Goal: Information Seeking & Learning: Understand process/instructions

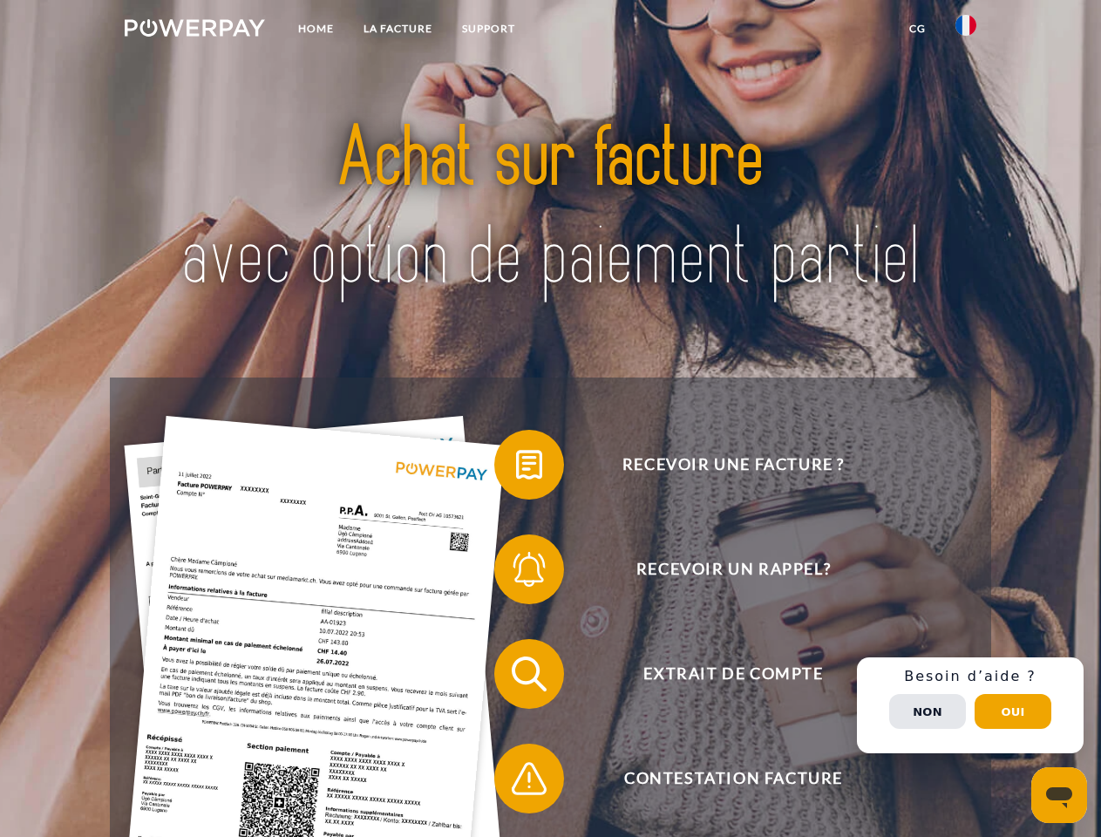
click at [194, 31] on img at bounding box center [195, 27] width 140 height 17
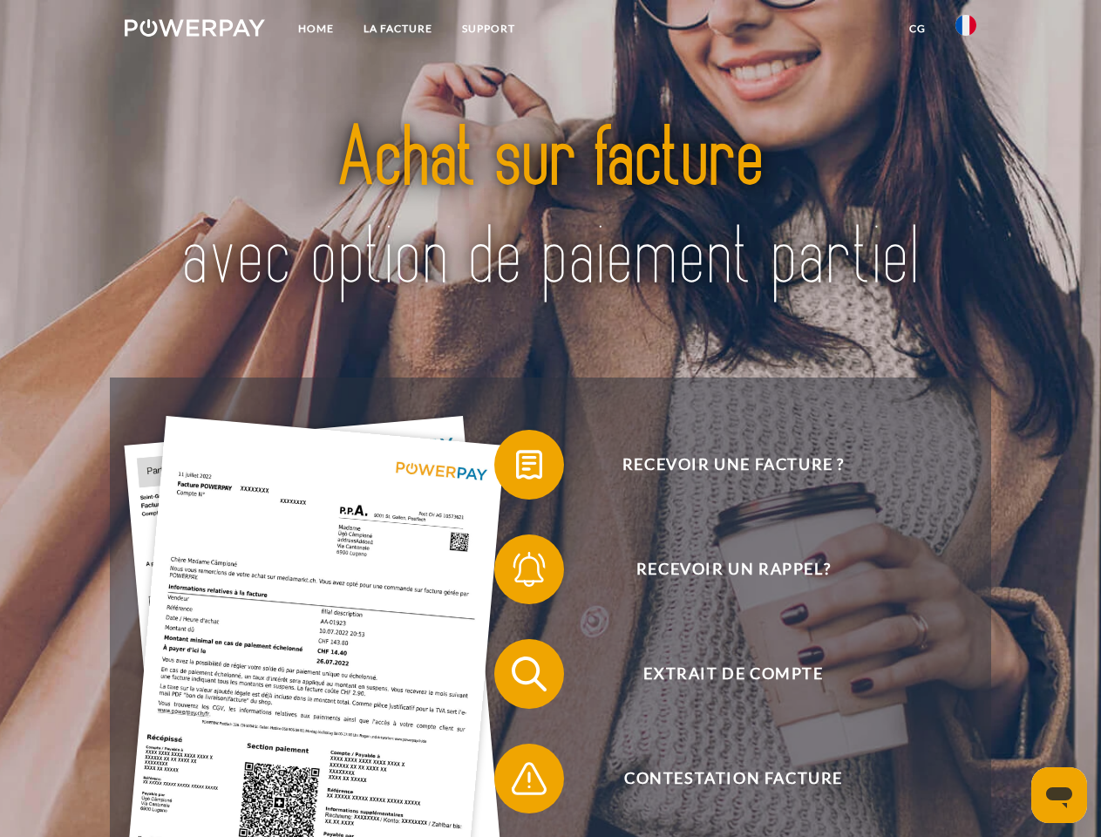
click at [966, 31] on img at bounding box center [965, 25] width 21 height 21
click at [917, 29] on link "CG" at bounding box center [917, 28] width 46 height 31
click at [516, 468] on span at bounding box center [502, 464] width 87 height 87
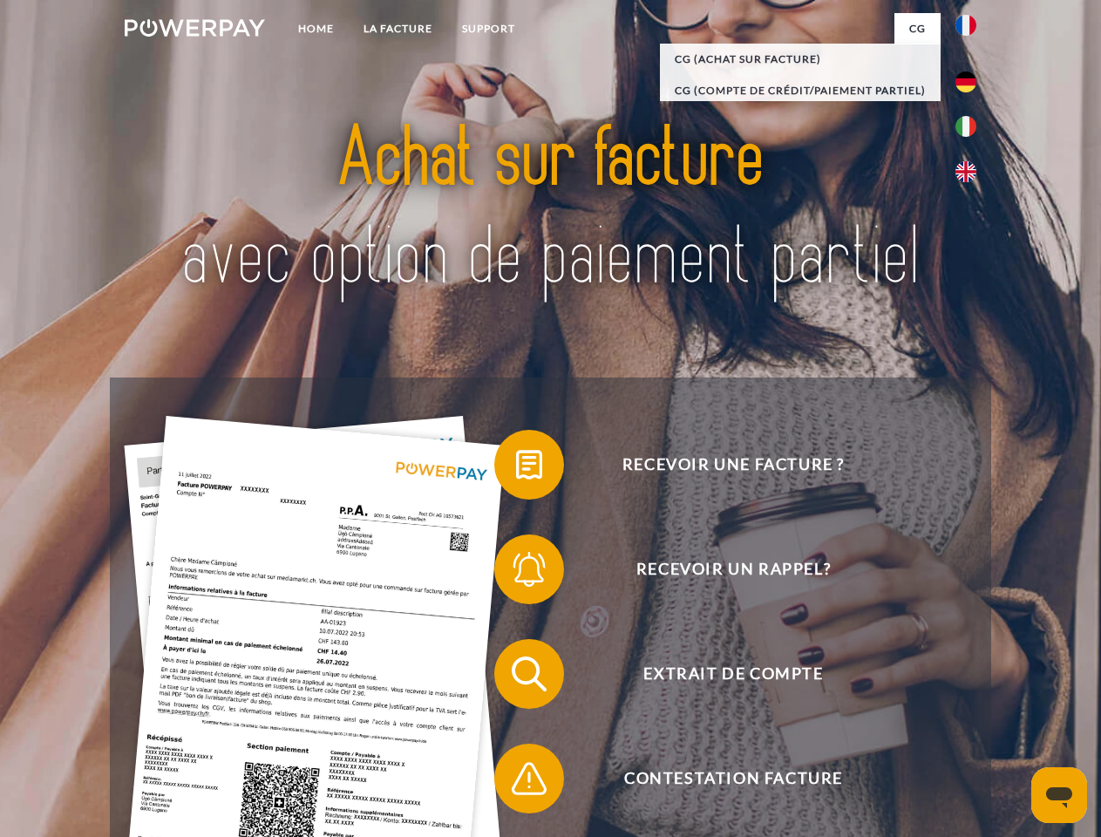
click at [516, 573] on span at bounding box center [502, 569] width 87 height 87
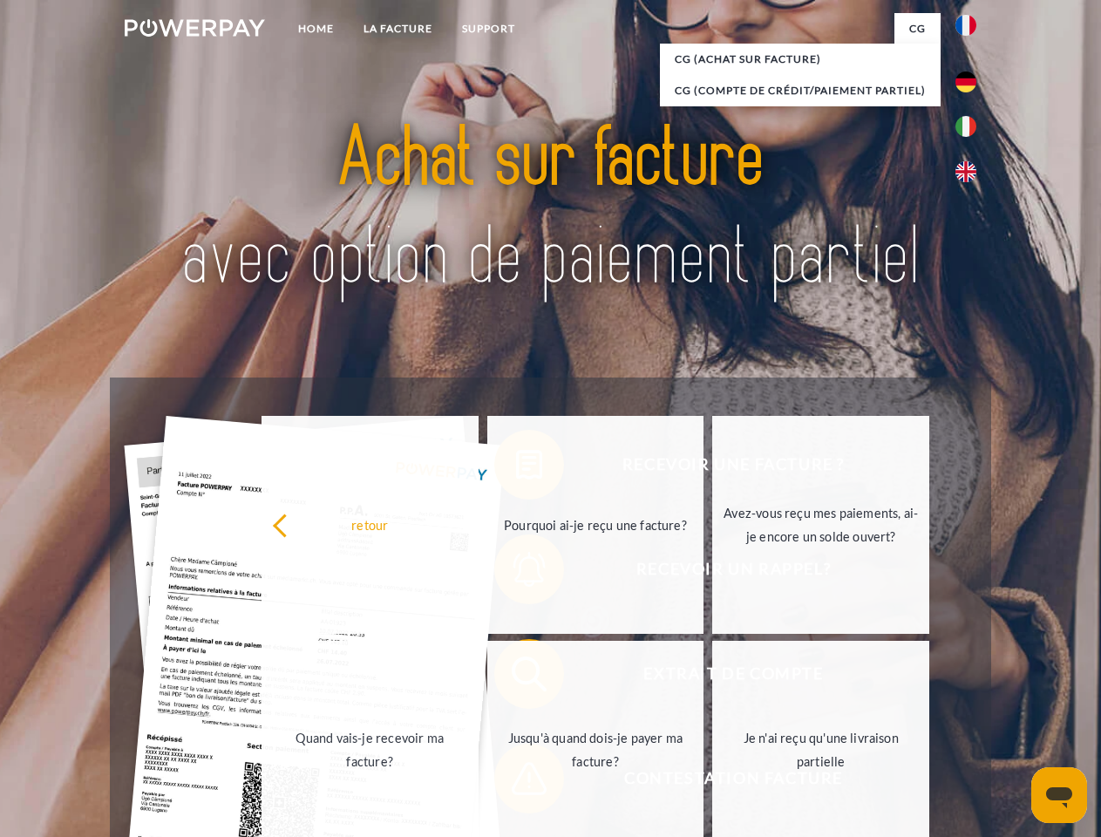
click at [516, 677] on link "Jusqu'à quand dois-je payer ma facture?" at bounding box center [595, 750] width 217 height 218
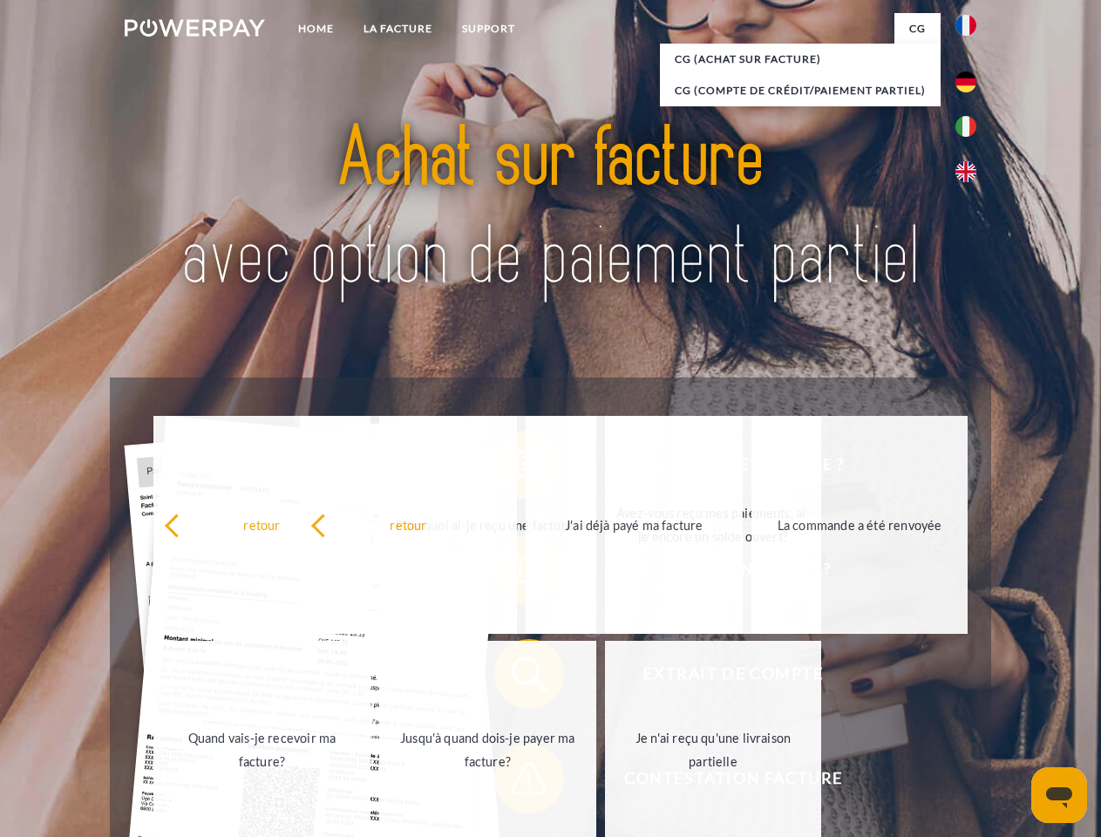
click at [516, 782] on span at bounding box center [502, 778] width 87 height 87
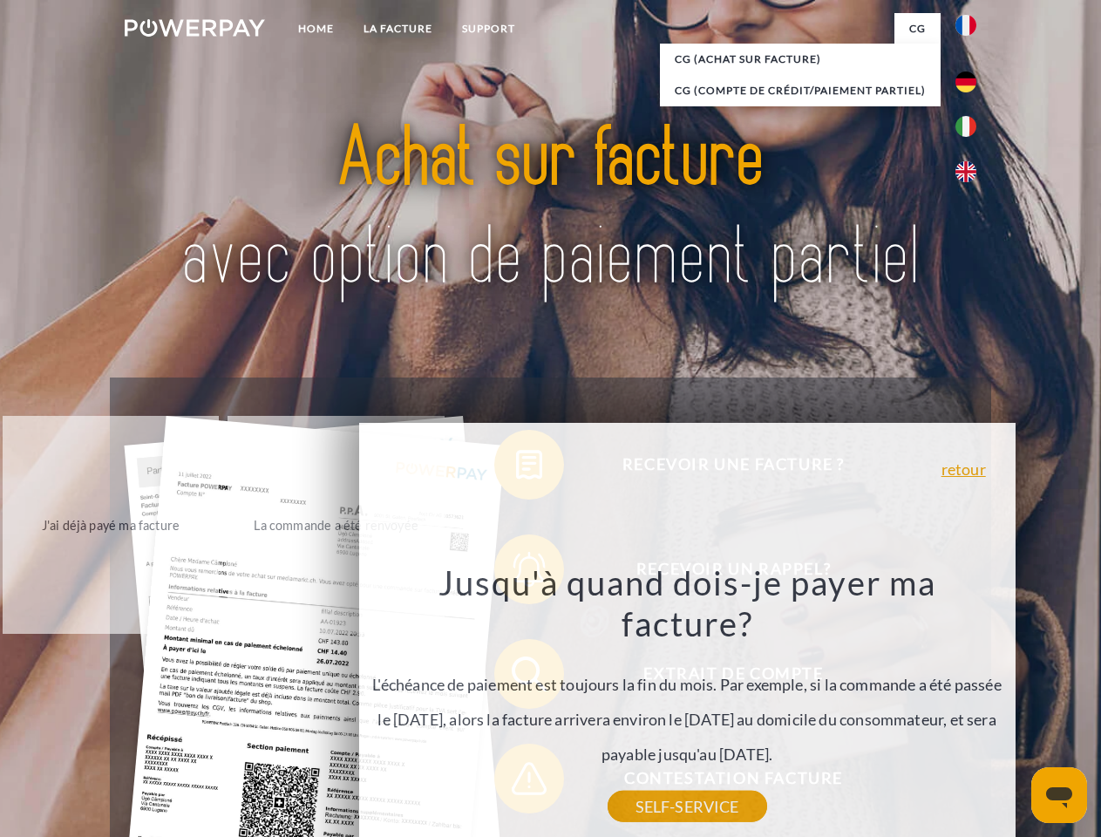
click at [970, 705] on div "Recevoir une facture ? Recevoir un rappel? Extrait de compte retour" at bounding box center [550, 725] width 880 height 697
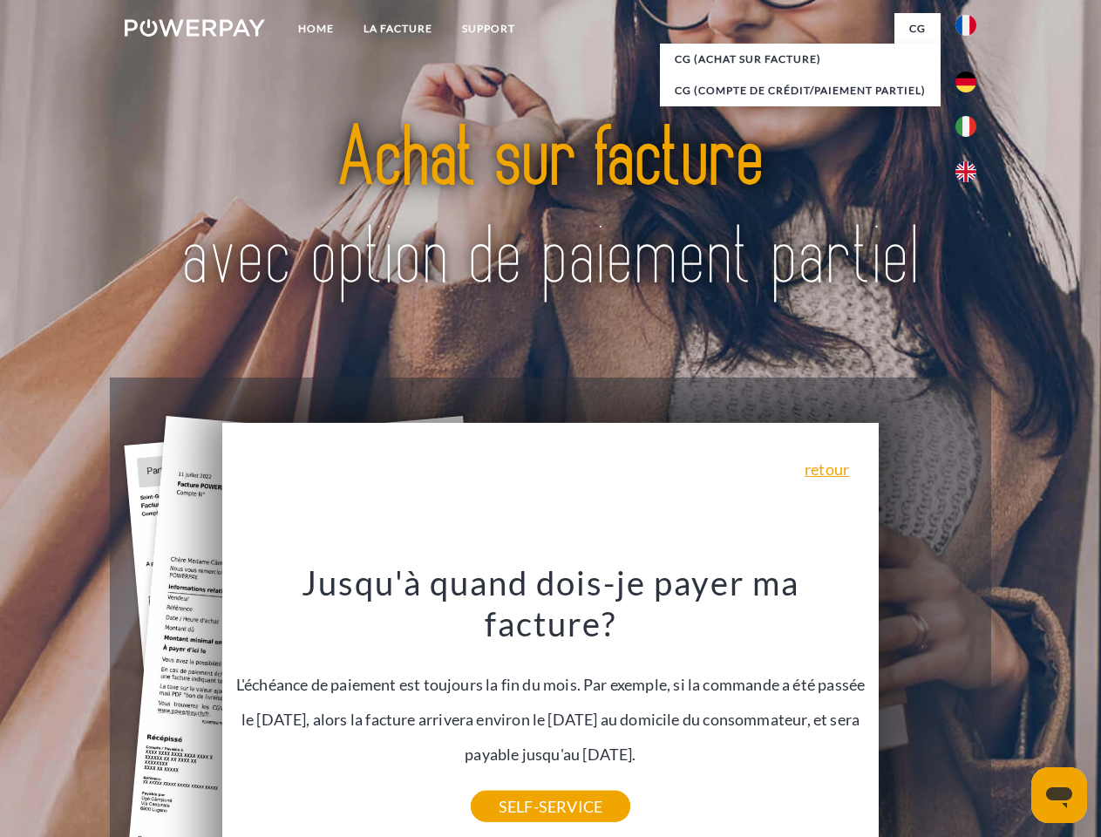
click at [928, 709] on span "Extrait de compte" at bounding box center [733, 674] width 427 height 70
click at [1013, 711] on header "Home LA FACTURE Support" at bounding box center [550, 602] width 1101 height 1204
